Goal: Book appointment/travel/reservation

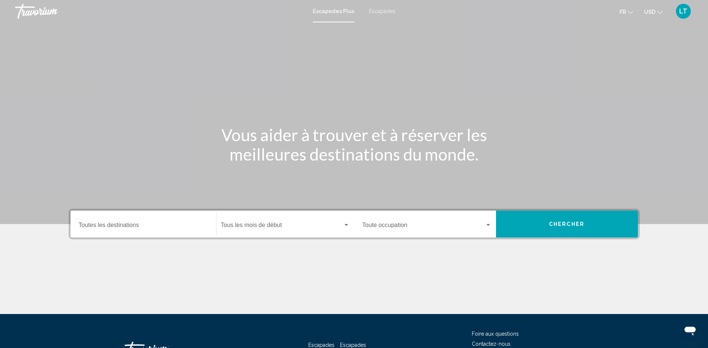
click at [345, 10] on span "Escapades Plus" at bounding box center [333, 11] width 41 height 6
click at [137, 221] on div "Destination Toutes les destinations" at bounding box center [143, 224] width 129 height 24
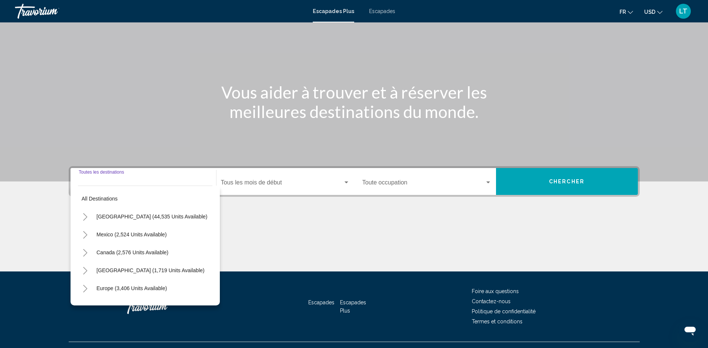
scroll to position [57, 0]
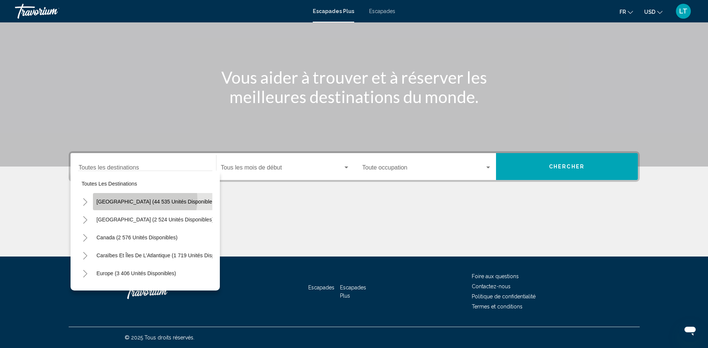
click at [144, 199] on span "États-Unis (44 535 unités disponibles)" at bounding box center [157, 202] width 120 height 6
type input "**********"
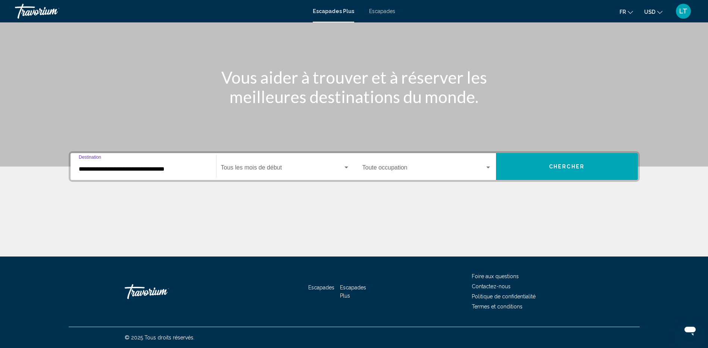
click at [343, 168] on div "Widget de recherche" at bounding box center [346, 168] width 7 height 6
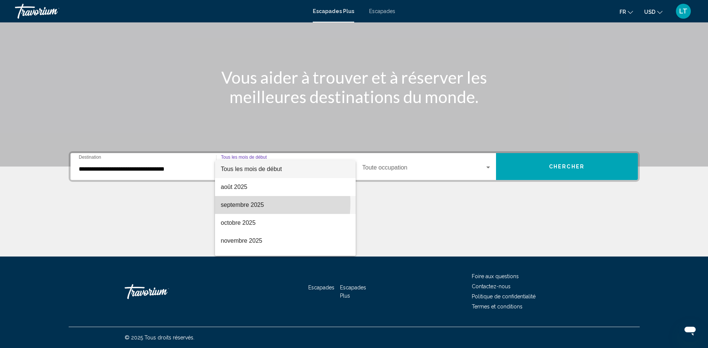
click at [243, 203] on font "septembre 2025" at bounding box center [242, 205] width 43 height 6
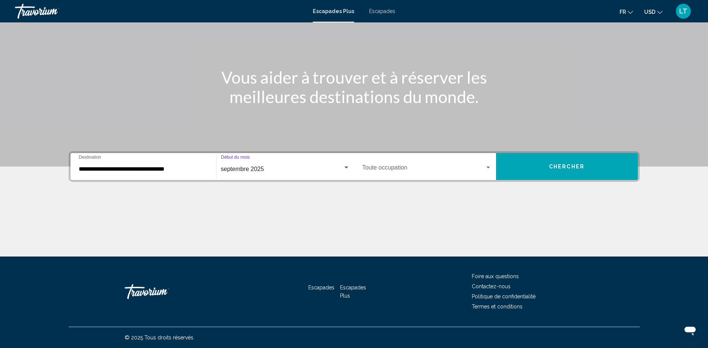
click at [488, 167] on div "Widget de recherche" at bounding box center [488, 167] width 4 height 2
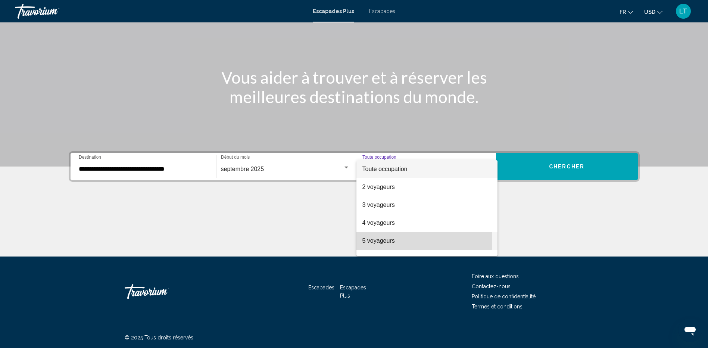
click at [380, 240] on font "5 voyageurs" at bounding box center [378, 240] width 32 height 6
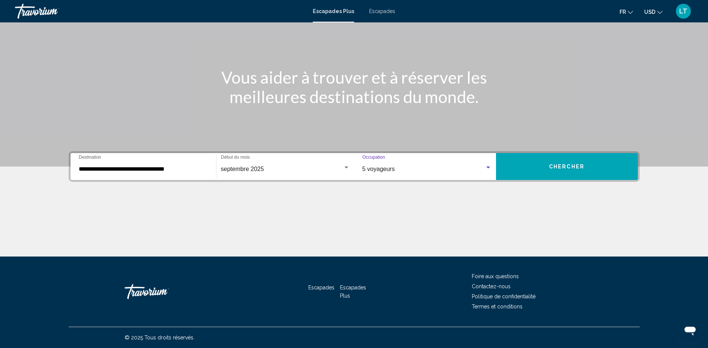
click at [487, 165] on div "Widget de recherche" at bounding box center [488, 168] width 7 height 6
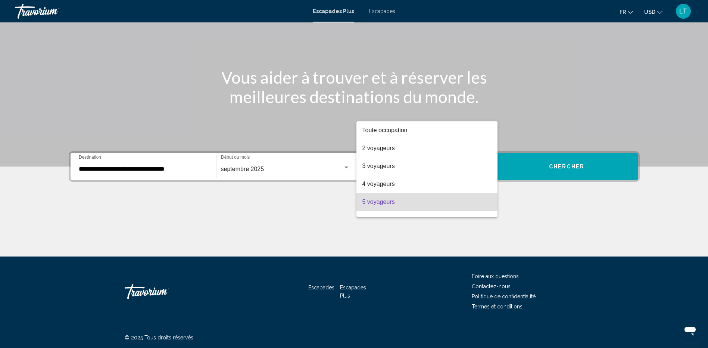
scroll to position [33, 0]
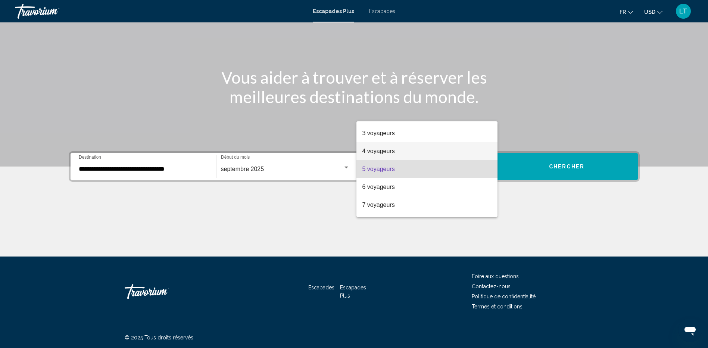
click at [366, 151] on font "4 voyageurs" at bounding box center [378, 151] width 32 height 6
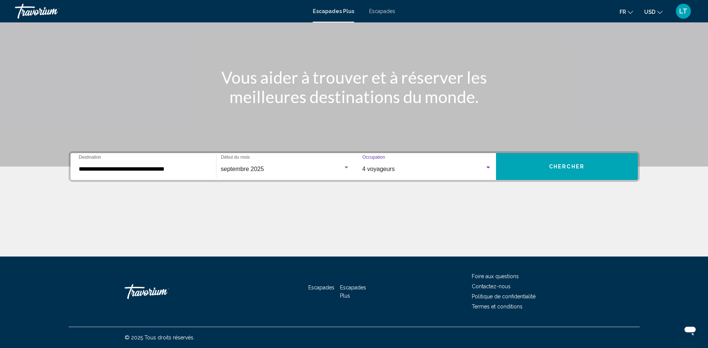
click at [597, 167] on button "Chercher" at bounding box center [567, 166] width 142 height 27
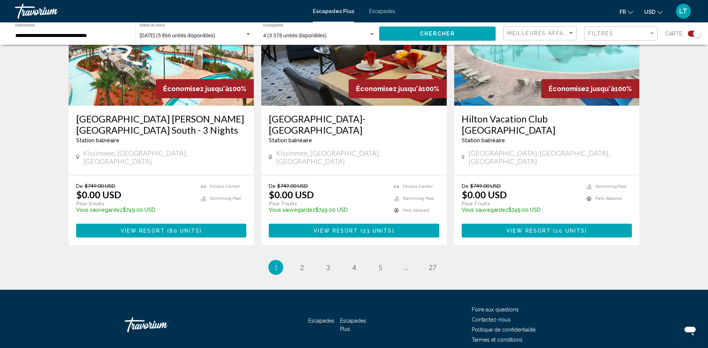
scroll to position [1122, 0]
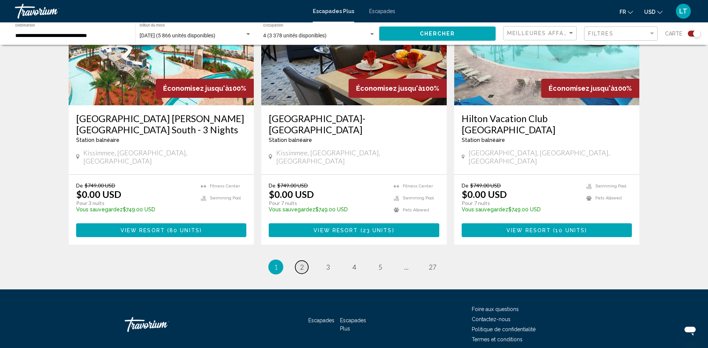
click at [302, 263] on span "2" at bounding box center [302, 267] width 4 height 8
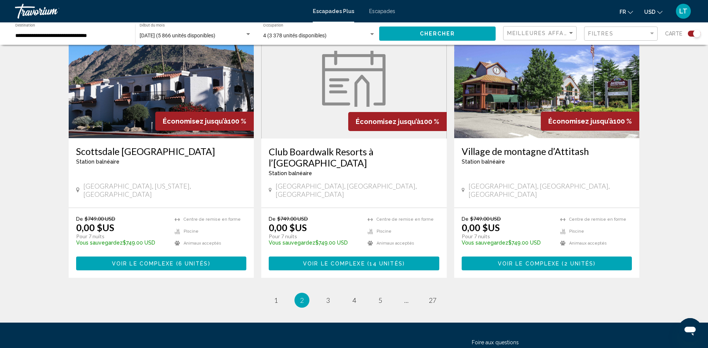
scroll to position [1134, 0]
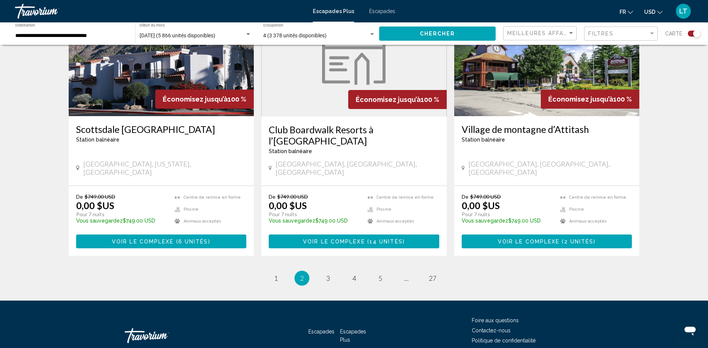
click at [336, 271] on ul "2 / 27 page 1 Vous êtes sur la page 2 page 3 page 4 page 5 page ... page 27" at bounding box center [354, 278] width 571 height 15
click at [329, 274] on span "3" at bounding box center [328, 278] width 4 height 8
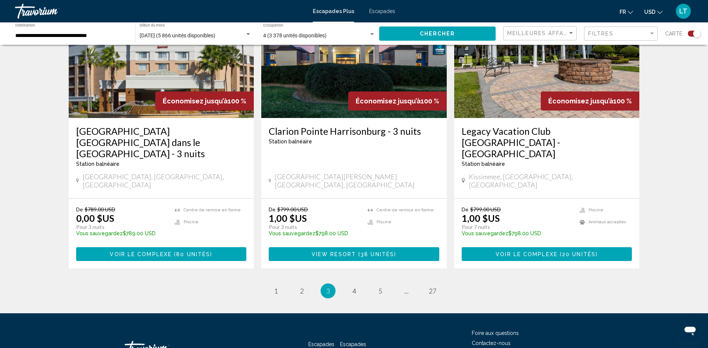
scroll to position [1145, 0]
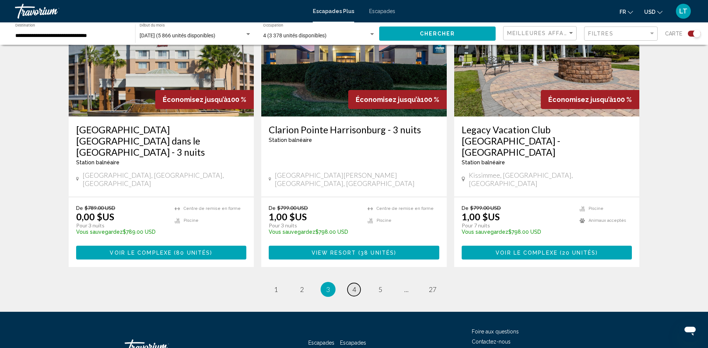
click at [355, 285] on span "4" at bounding box center [354, 289] width 4 height 8
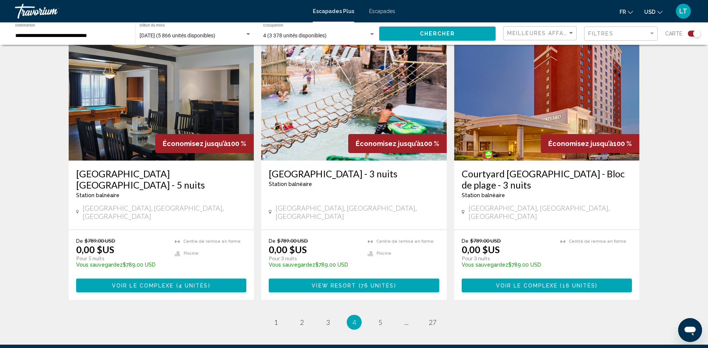
scroll to position [1122, 0]
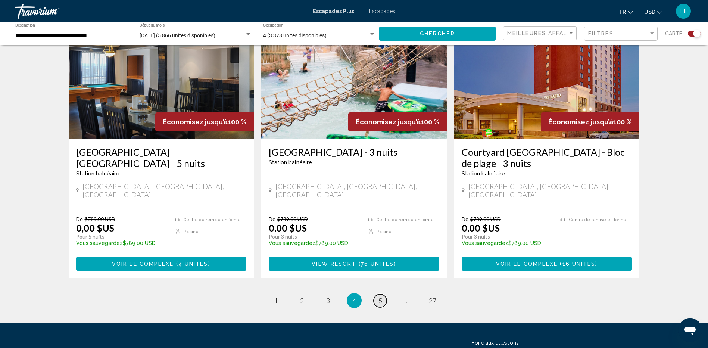
click at [384, 294] on link "page 5" at bounding box center [380, 300] width 13 height 13
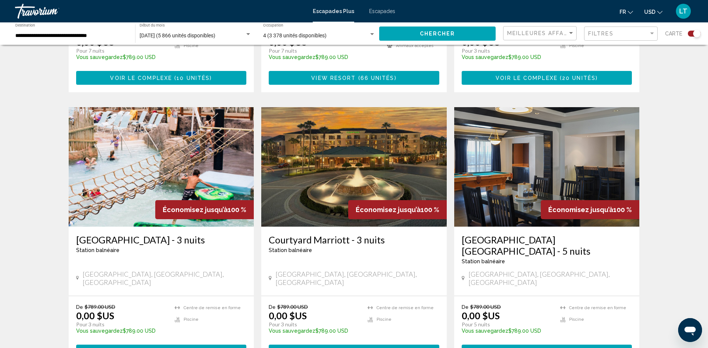
scroll to position [485, 0]
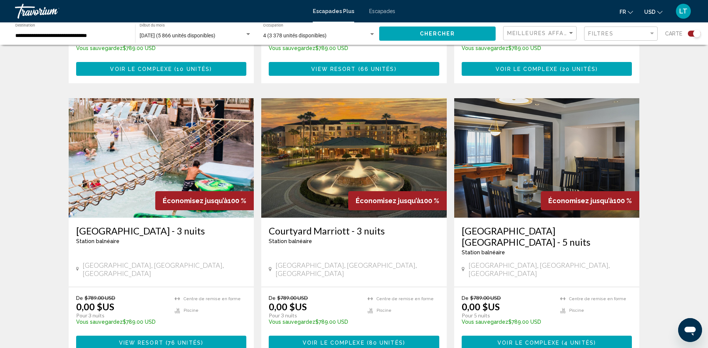
click at [506, 113] on img "Contenu principal" at bounding box center [546, 157] width 185 height 119
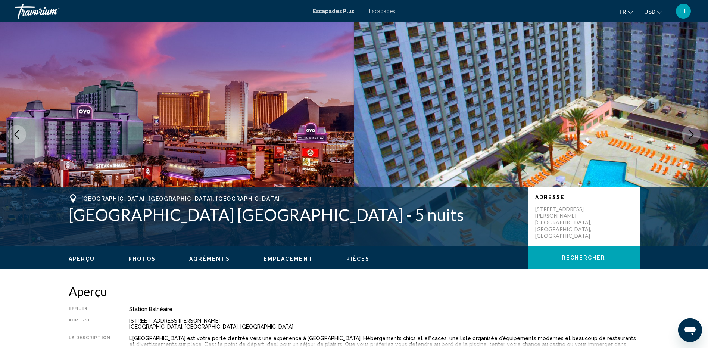
click at [693, 132] on icon "Image suivante" at bounding box center [691, 134] width 9 height 9
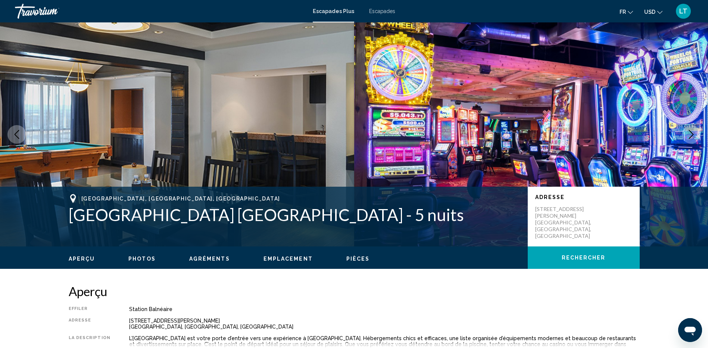
click at [691, 133] on icon "Image suivante" at bounding box center [691, 134] width 5 height 9
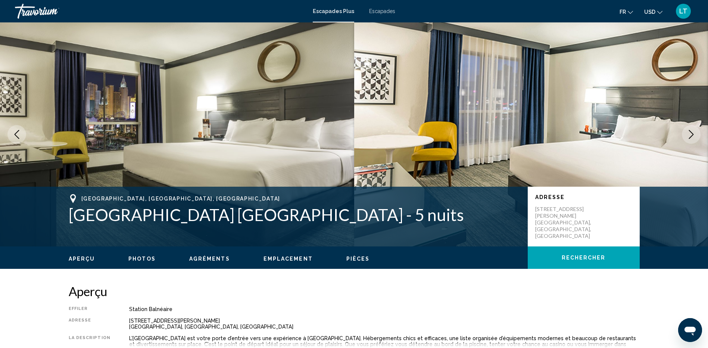
click at [691, 133] on icon "Image suivante" at bounding box center [691, 134] width 5 height 9
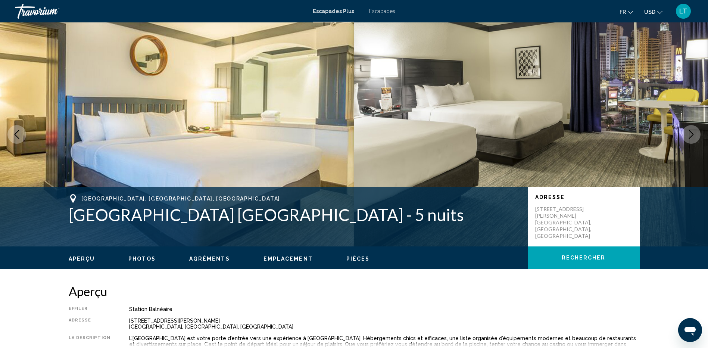
click at [691, 133] on icon "Image suivante" at bounding box center [691, 134] width 5 height 9
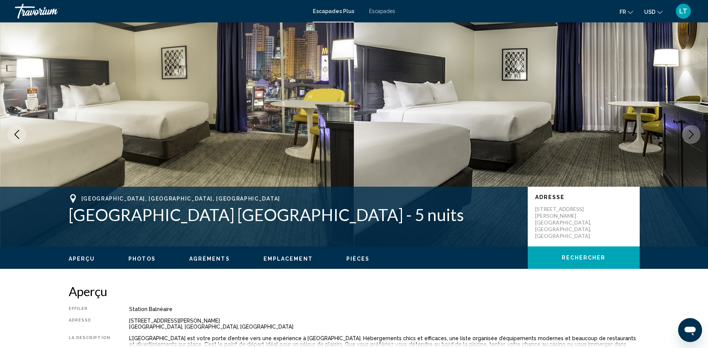
click at [691, 133] on icon "Image suivante" at bounding box center [691, 134] width 5 height 9
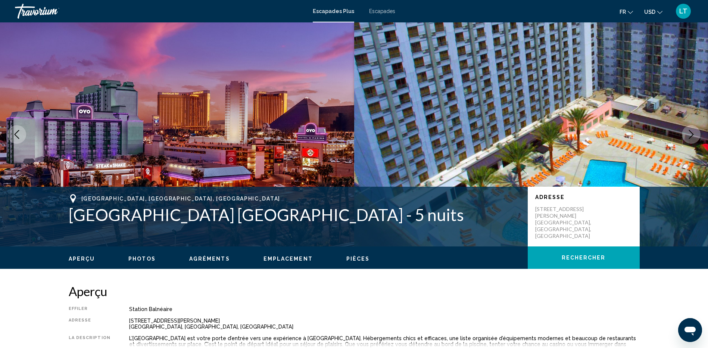
click at [691, 133] on icon "Image suivante" at bounding box center [691, 134] width 5 height 9
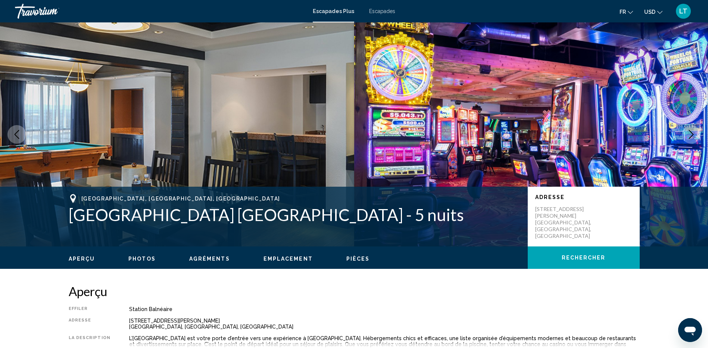
click at [691, 133] on icon "Image suivante" at bounding box center [691, 134] width 5 height 9
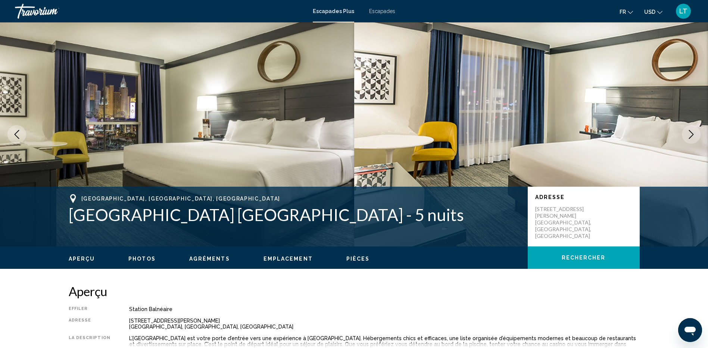
click at [691, 135] on icon "Image suivante" at bounding box center [691, 134] width 9 height 9
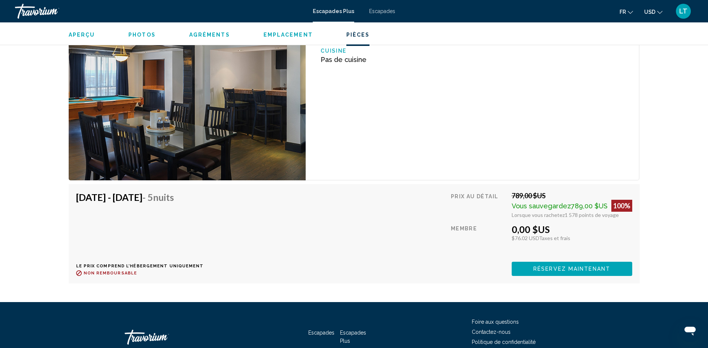
scroll to position [1157, 0]
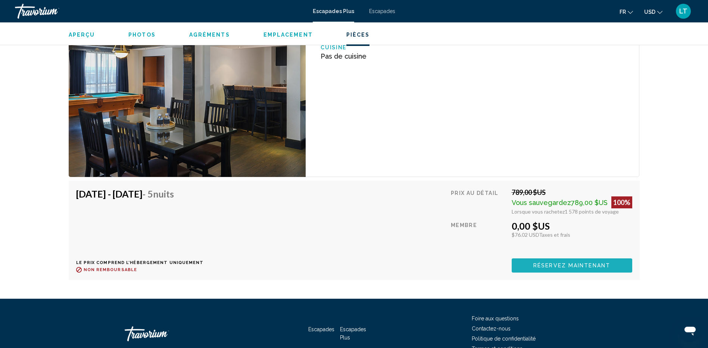
click at [578, 266] on span "Réservez maintenant" at bounding box center [571, 266] width 77 height 6
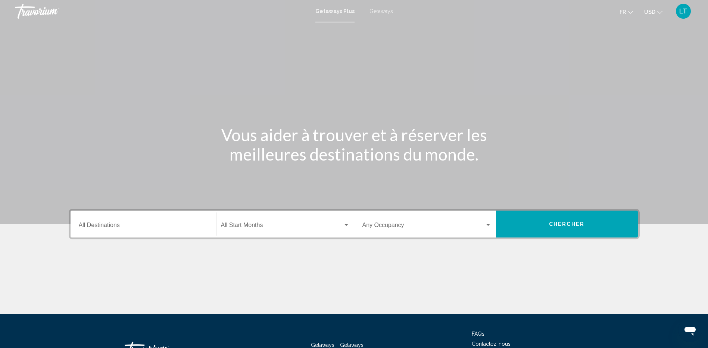
click at [371, 8] on span "Getaways" at bounding box center [381, 11] width 24 height 6
click at [127, 223] on input "Destination All Destinations" at bounding box center [143, 226] width 129 height 7
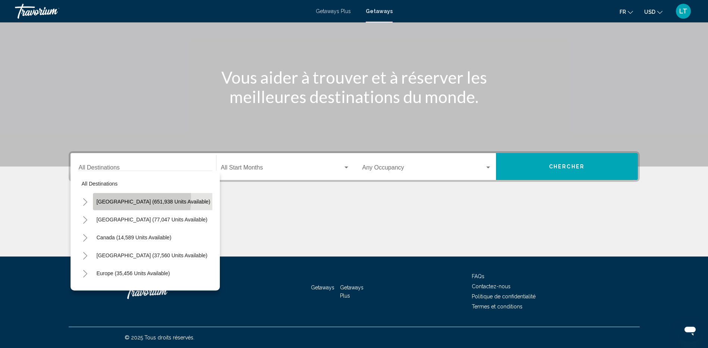
click at [113, 199] on span "[GEOGRAPHIC_DATA] (651,938 units available)" at bounding box center [154, 202] width 114 height 6
type input "**********"
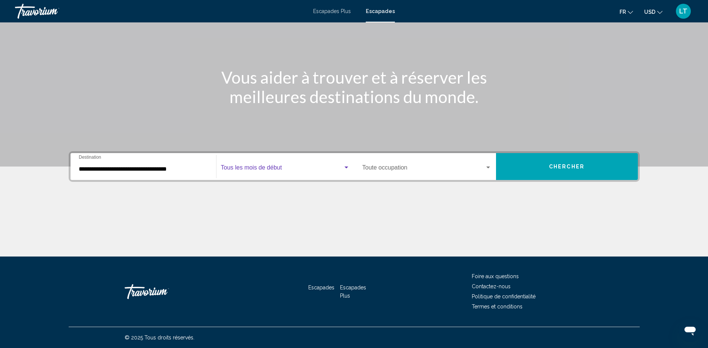
click at [346, 167] on div "Widget de recherche" at bounding box center [346, 167] width 4 height 2
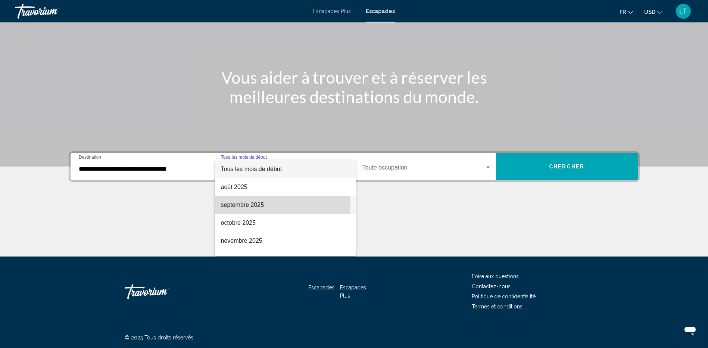
click at [244, 204] on font "septembre 2025" at bounding box center [242, 205] width 43 height 6
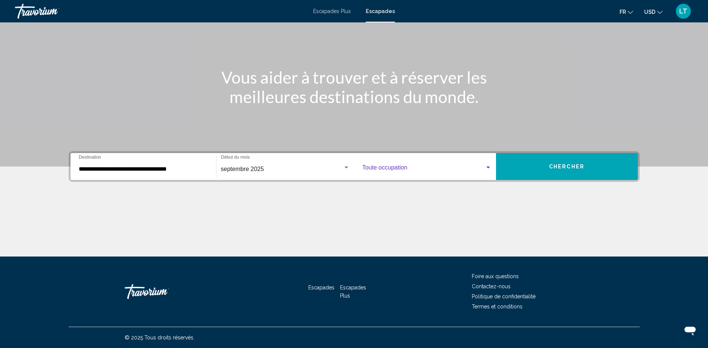
click at [488, 166] on div "Widget de recherche" at bounding box center [488, 168] width 7 height 6
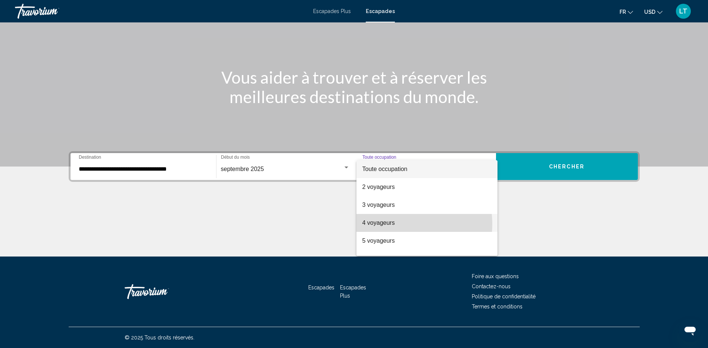
click at [394, 224] on font "4 voyageurs" at bounding box center [378, 222] width 32 height 6
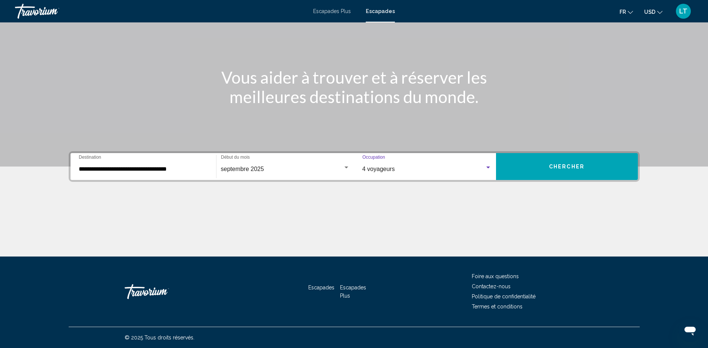
click at [572, 174] on button "Chercher" at bounding box center [567, 166] width 142 height 27
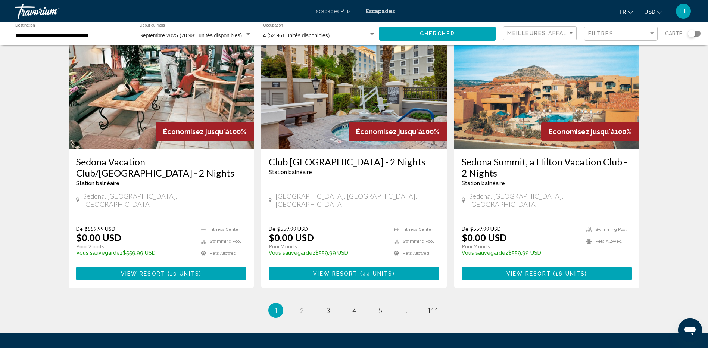
scroll to position [896, 0]
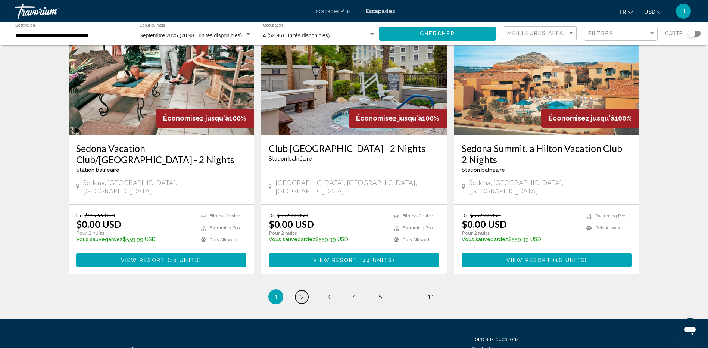
click at [304, 290] on link "page 2" at bounding box center [301, 296] width 13 height 13
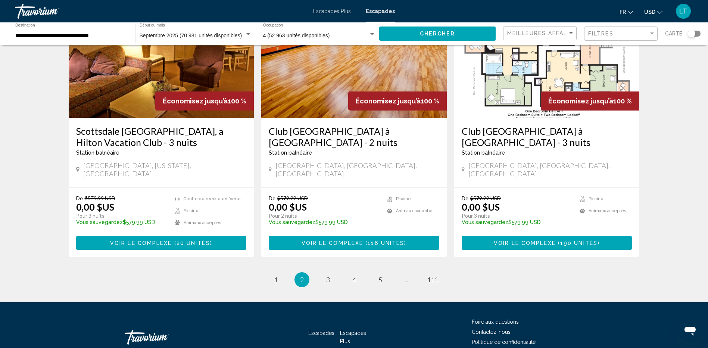
scroll to position [896, 0]
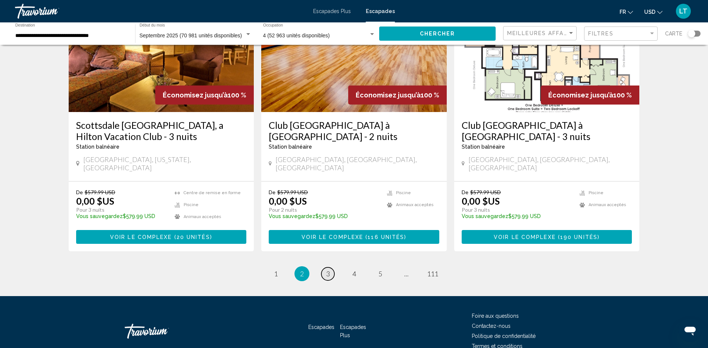
click at [327, 269] on span "3" at bounding box center [328, 273] width 4 height 8
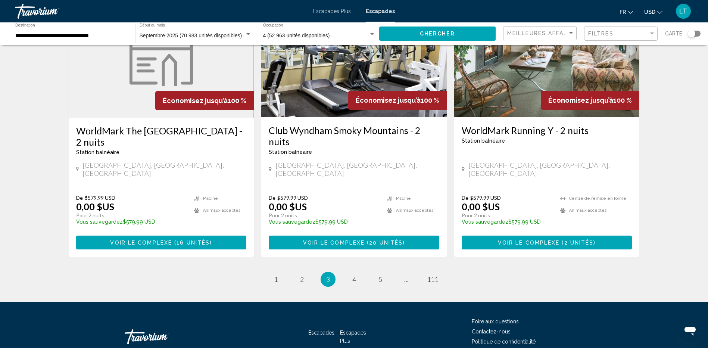
scroll to position [903, 0]
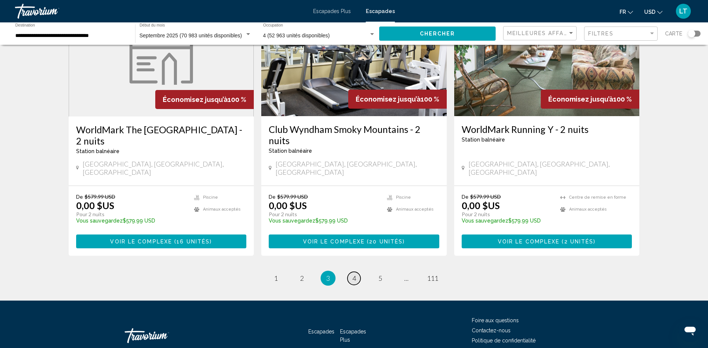
click at [354, 274] on span "4" at bounding box center [354, 278] width 4 height 8
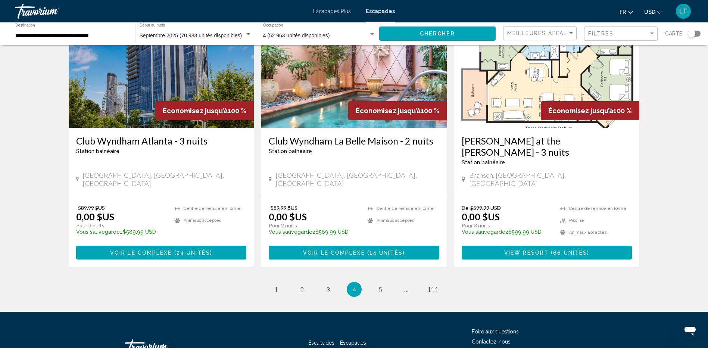
scroll to position [914, 0]
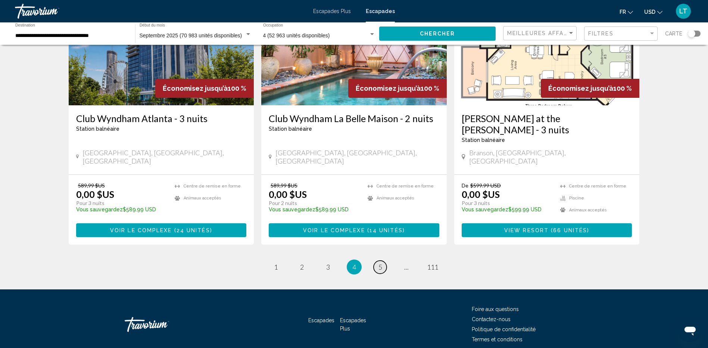
click at [382, 260] on link "page 5" at bounding box center [380, 266] width 13 height 13
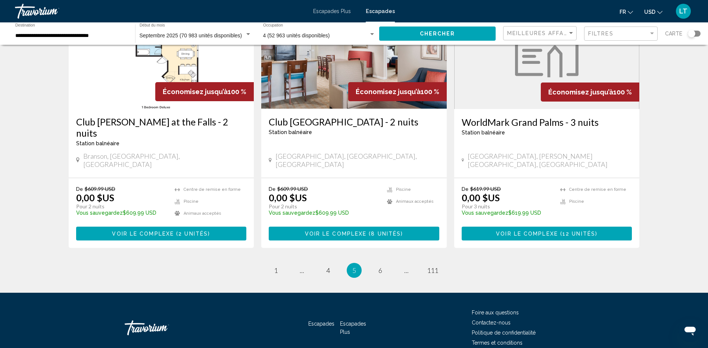
scroll to position [914, 0]
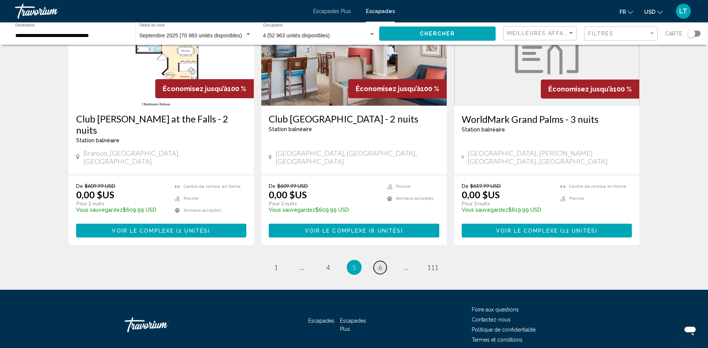
click at [384, 261] on link "page 6" at bounding box center [380, 267] width 13 height 13
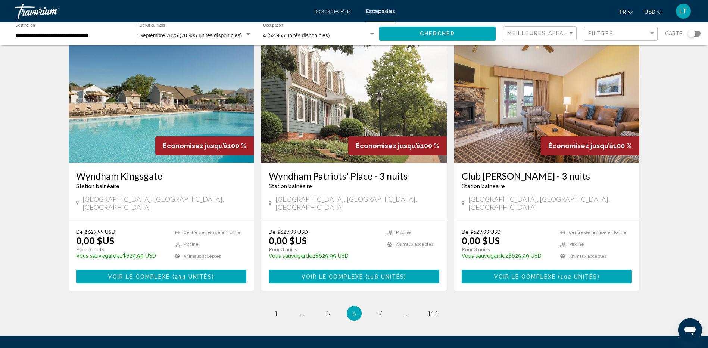
scroll to position [858, 0]
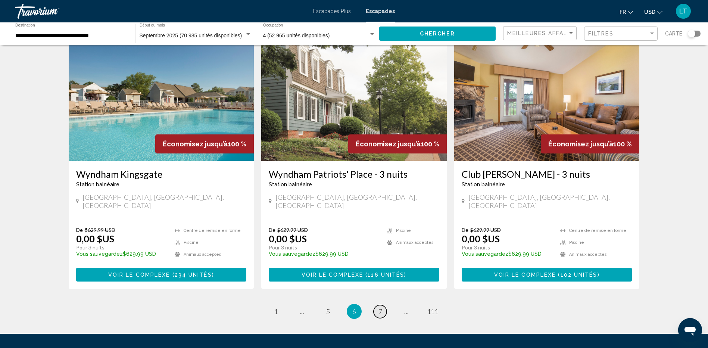
click at [376, 305] on link "page 7" at bounding box center [380, 311] width 13 height 13
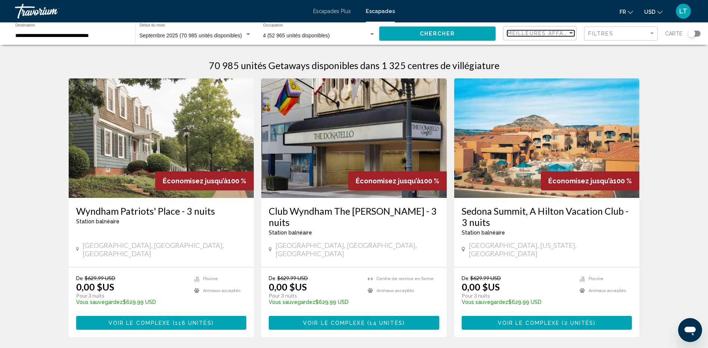
click at [571, 31] on div "Trier par" at bounding box center [571, 33] width 7 height 6
click at [655, 32] on div at bounding box center [354, 174] width 708 height 348
click at [654, 32] on div "Filtre" at bounding box center [652, 34] width 7 height 6
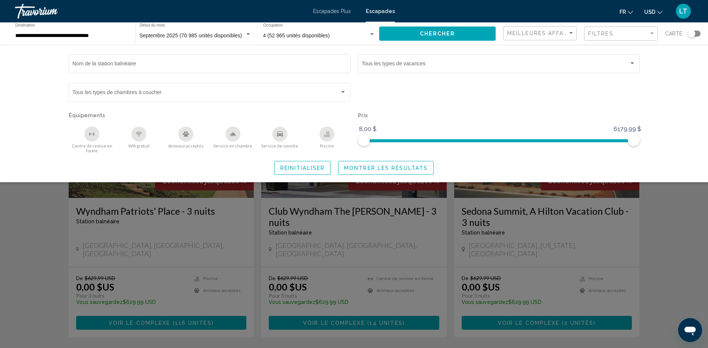
click at [698, 35] on div "Widget de recherche" at bounding box center [694, 34] width 13 height 6
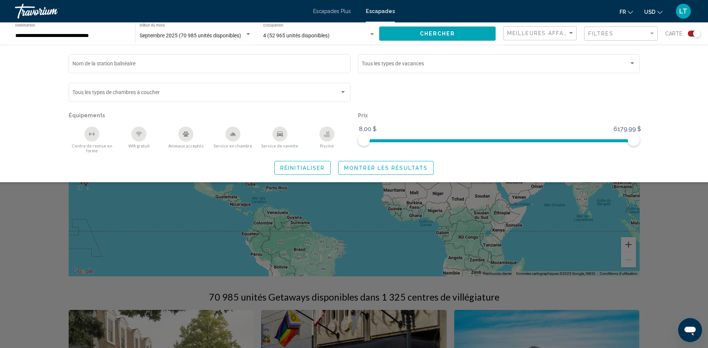
click at [295, 169] on span "Réinitialiser" at bounding box center [302, 168] width 44 height 6
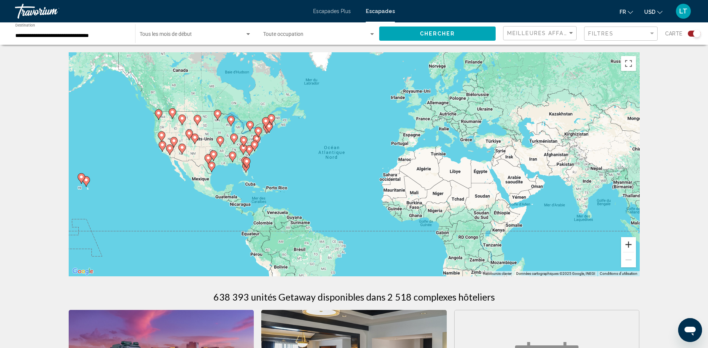
click at [627, 244] on button "Zoom avant" at bounding box center [628, 244] width 15 height 15
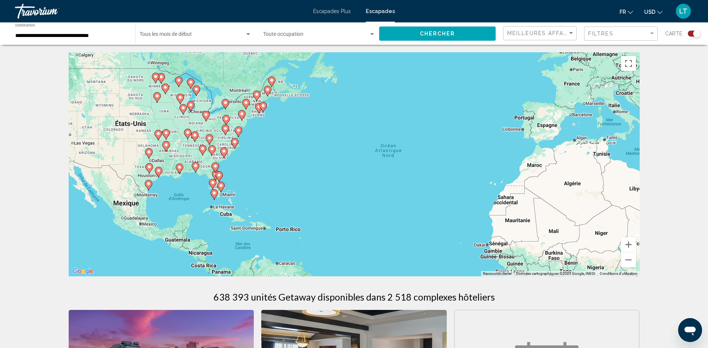
drag, startPoint x: 304, startPoint y: 210, endPoint x: 385, endPoint y: 220, distance: 82.0
click at [385, 220] on div "Pour activer le glissement avec le clavier, appuyez sur Alt+Entrée. Une fois ce…" at bounding box center [354, 164] width 571 height 224
click at [627, 246] on button "Zoom avant" at bounding box center [628, 244] width 15 height 15
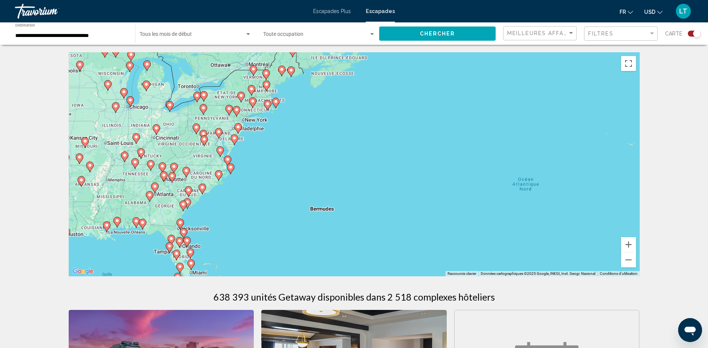
drag, startPoint x: 194, startPoint y: 158, endPoint x: 299, endPoint y: 206, distance: 115.4
click at [299, 206] on div "Pour activer le glissement avec le clavier, appuyez sur Alt+Entrée. Une fois ce…" at bounding box center [354, 164] width 571 height 224
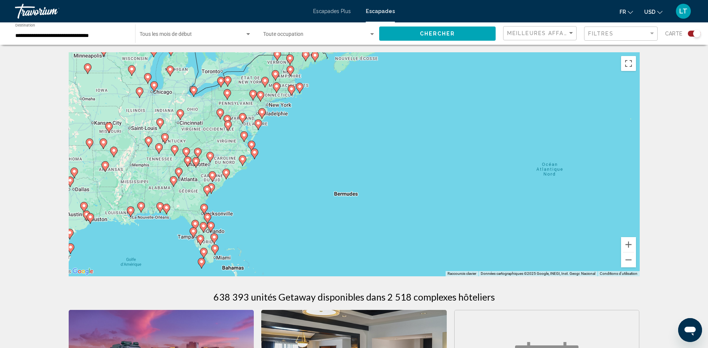
drag, startPoint x: 270, startPoint y: 156, endPoint x: 294, endPoint y: 143, distance: 27.2
click at [294, 143] on div "Pour activer le glissement avec le clavier, appuyez sur Alt+Entrée. Une fois ce…" at bounding box center [354, 164] width 571 height 224
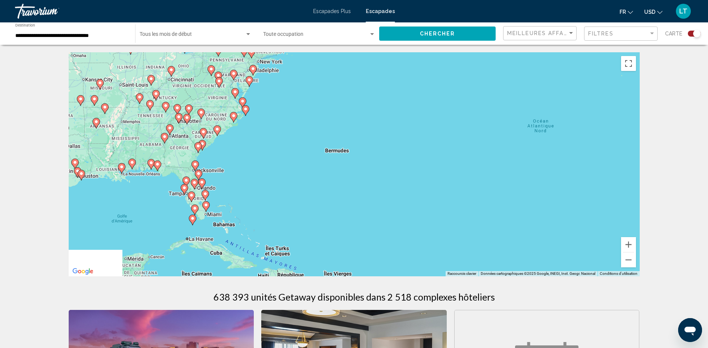
drag, startPoint x: 294, startPoint y: 143, endPoint x: 284, endPoint y: 97, distance: 46.5
click at [284, 97] on div "Pour activer le glissement avec le clavier, appuyez sur Alt+Entrée. Une fois ce…" at bounding box center [354, 164] width 571 height 224
click at [206, 206] on image "Contenu principal" at bounding box center [206, 205] width 4 height 4
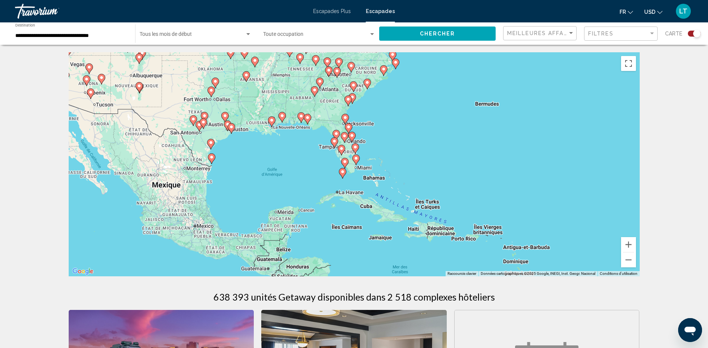
click at [356, 159] on image "Contenu principal" at bounding box center [356, 158] width 4 height 4
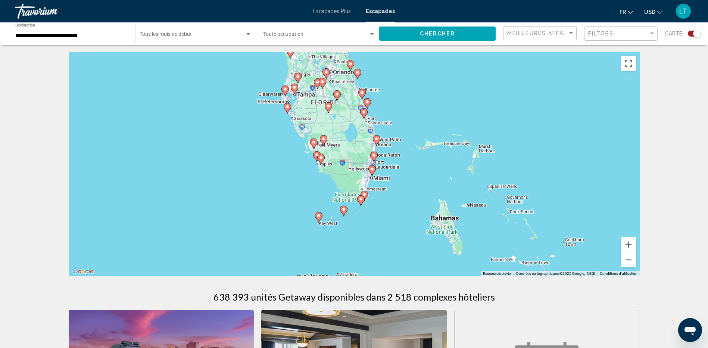
drag, startPoint x: 316, startPoint y: 138, endPoint x: 327, endPoint y: 140, distance: 10.9
click at [327, 140] on g "Contenu principal" at bounding box center [323, 140] width 7 height 10
click at [372, 169] on image "Contenu principal" at bounding box center [372, 169] width 4 height 4
type input "**********"
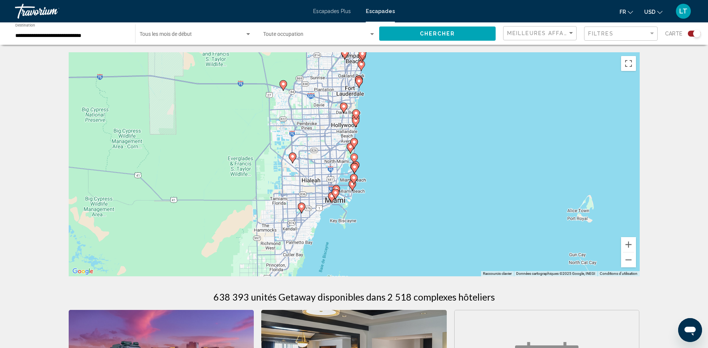
click at [352, 93] on div "Pour activer le glissement avec le clavier, appuyez sur Alt+Entrée. Une fois ce…" at bounding box center [354, 164] width 571 height 224
click at [357, 82] on image "Contenu principal" at bounding box center [359, 81] width 4 height 4
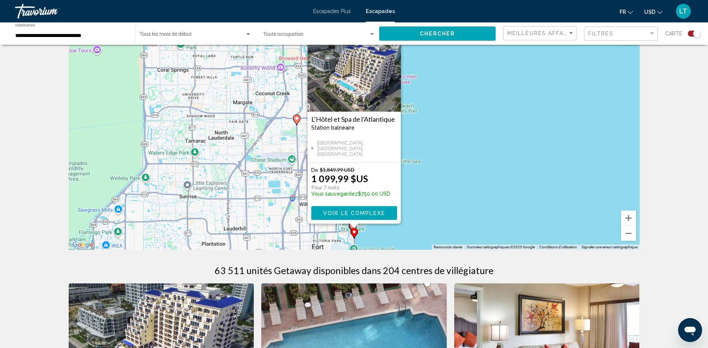
scroll to position [37, 0]
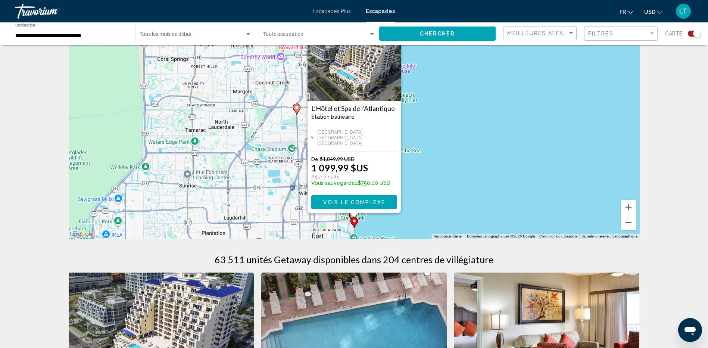
click at [449, 188] on div "Pour activer le glissement avec le clavier, appuyez sur Alt+Entrée. Une fois ce…" at bounding box center [354, 127] width 571 height 224
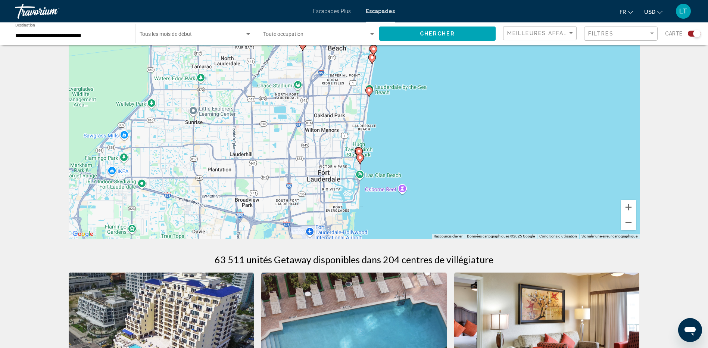
drag, startPoint x: 348, startPoint y: 190, endPoint x: 354, endPoint y: 126, distance: 64.8
click at [354, 126] on div "Pour activer le glissement avec le clavier, appuyez sur Alt+Entrée. Une fois ce…" at bounding box center [354, 127] width 571 height 224
click at [330, 180] on div "Pour activer le glissement avec le clavier, appuyez sur Alt+Entrée. Une fois ce…" at bounding box center [354, 127] width 571 height 224
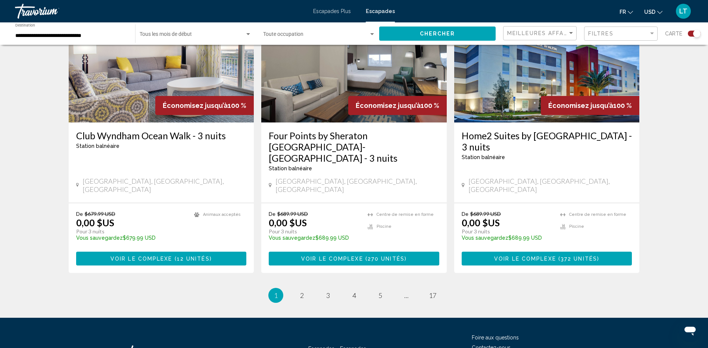
scroll to position [1112, 0]
